Goal: Find specific page/section: Find specific page/section

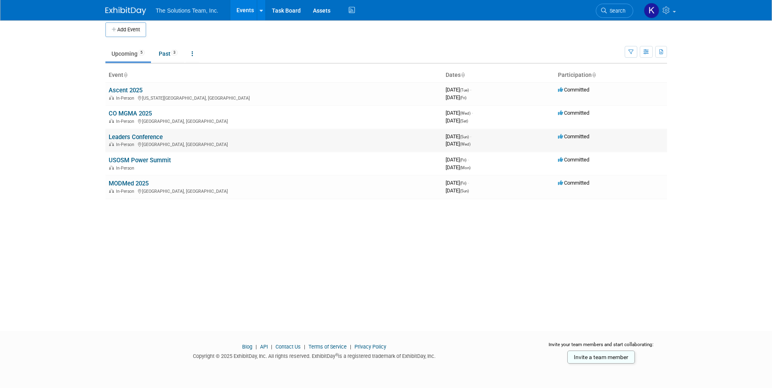
click at [133, 135] on link "Leaders Conference" at bounding box center [136, 137] width 54 height 7
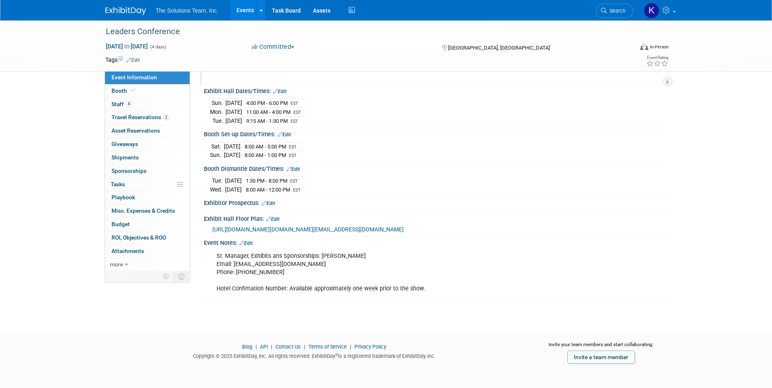
scroll to position [116, 0]
click at [131, 13] on img at bounding box center [125, 11] width 41 height 8
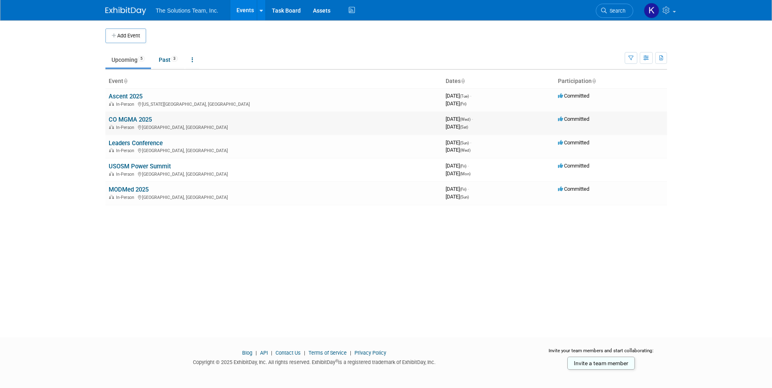
click at [131, 120] on link "CO MGMA 2025" at bounding box center [130, 119] width 43 height 7
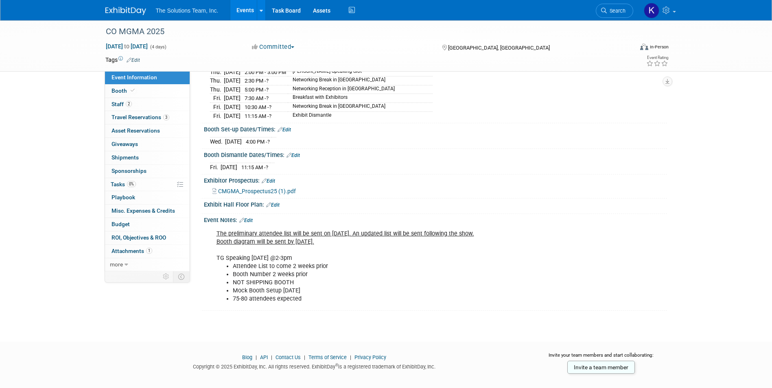
scroll to position [150, 0]
